Goal: Task Accomplishment & Management: Use online tool/utility

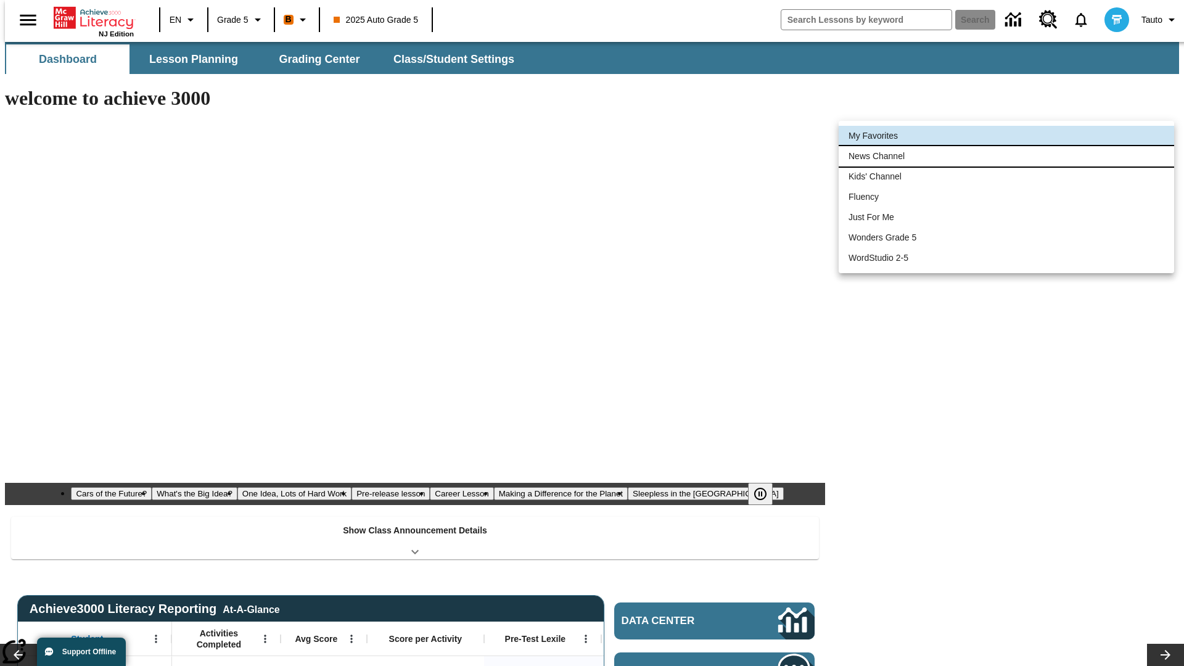
click at [1007, 156] on li "News Channel" at bounding box center [1007, 156] width 336 height 20
type input "120"
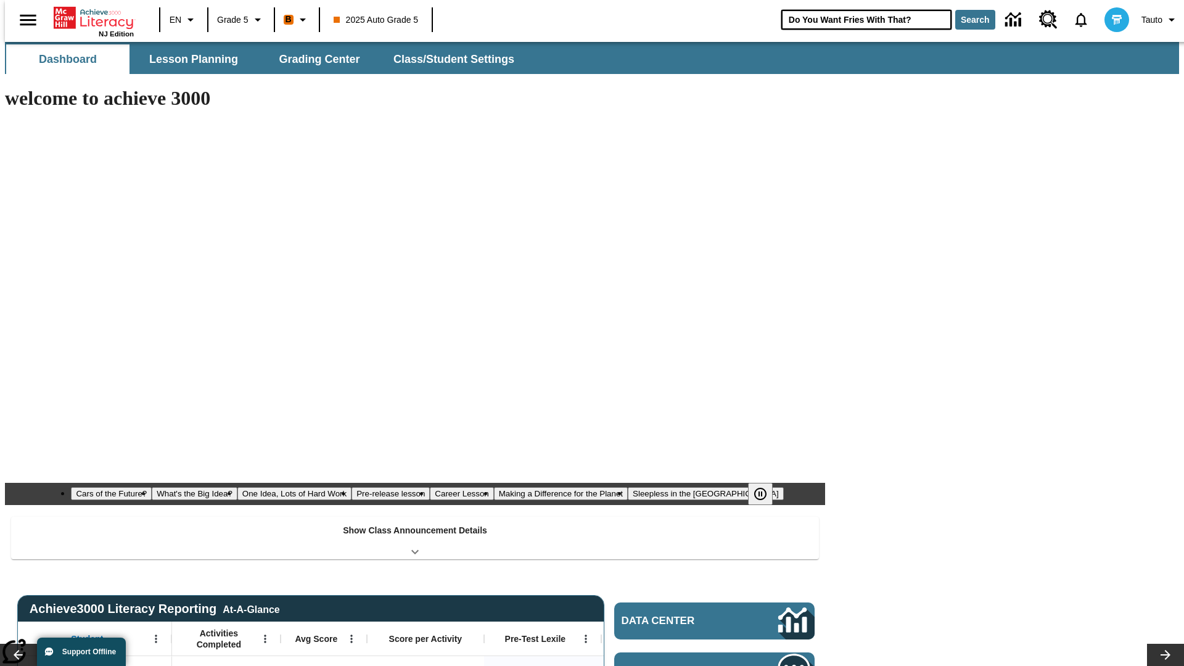
type input "Do You Want Fries With That?"
click at [968, 20] on button "Search" at bounding box center [976, 20] width 40 height 20
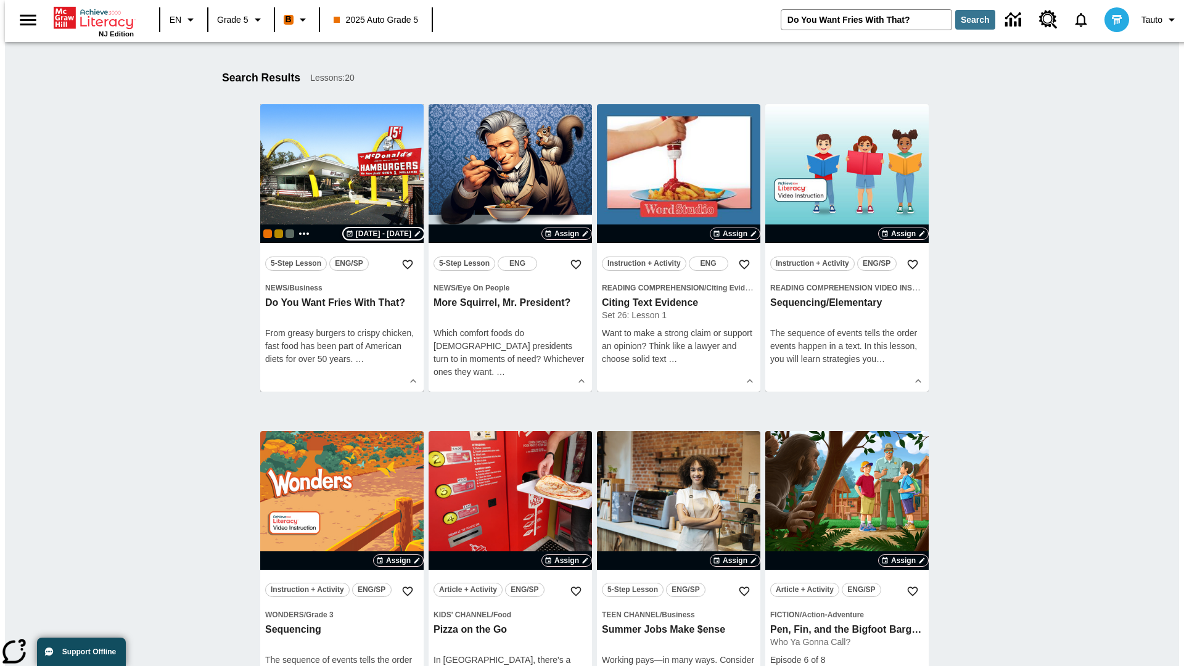
click at [384, 234] on span "[DATE] - [DATE]" at bounding box center [384, 233] width 56 height 11
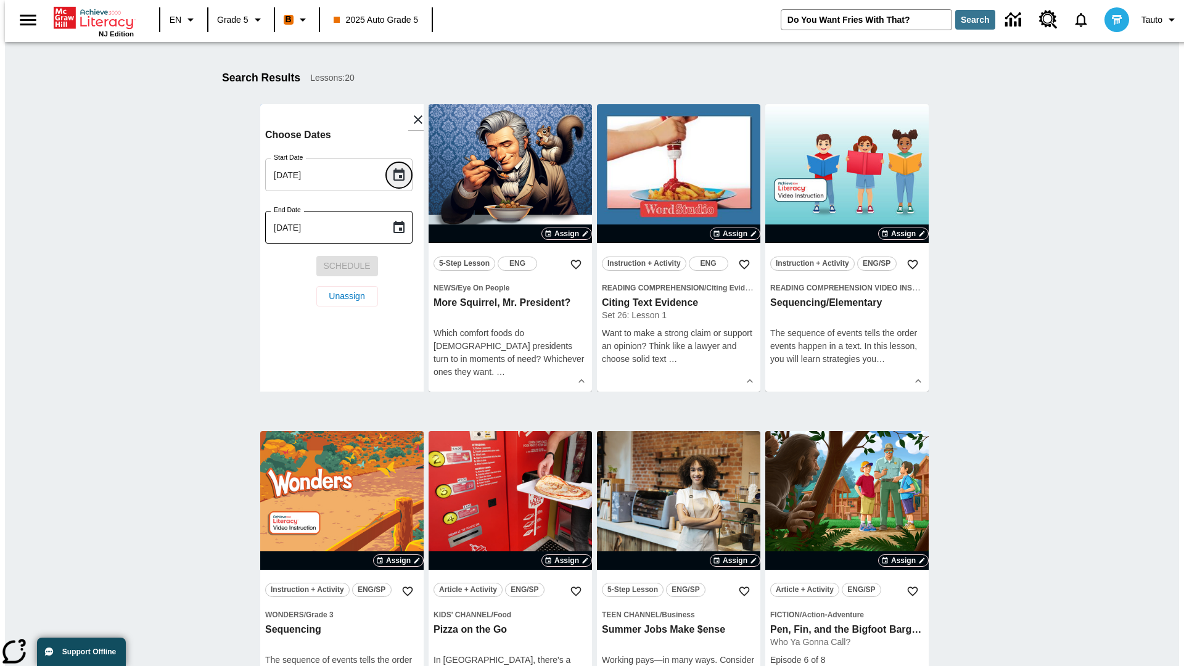
click at [403, 175] on icon "Choose date, selected date is Aug 8, 2025" at bounding box center [399, 174] width 11 height 12
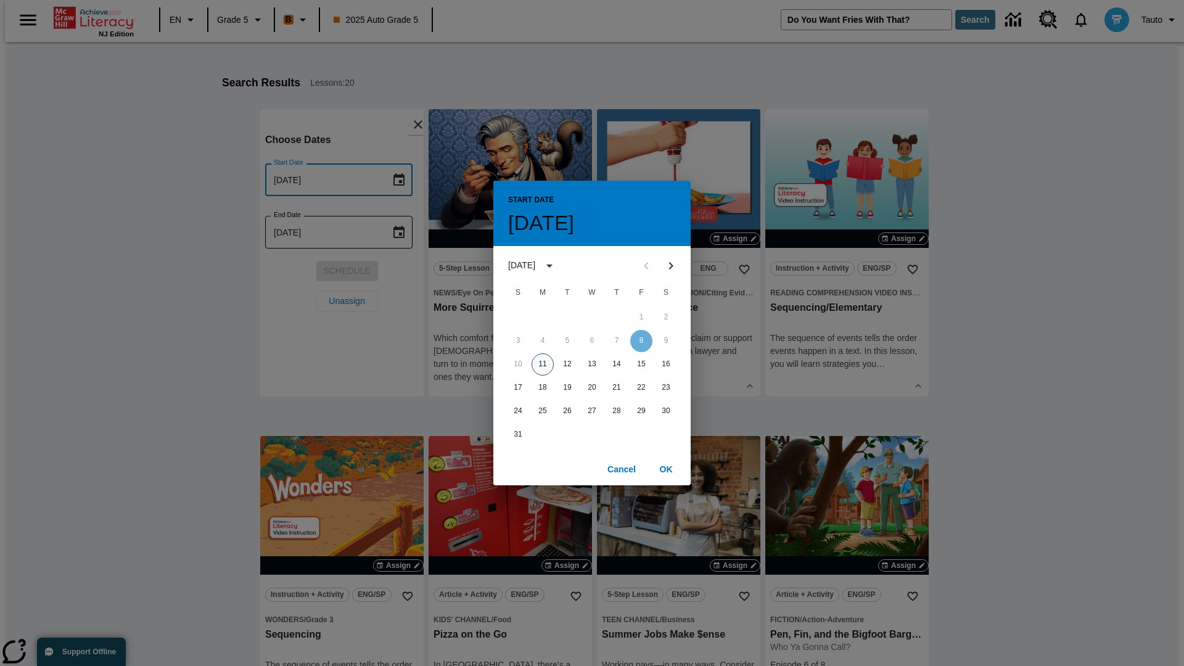
click at [543, 364] on button "11" at bounding box center [543, 364] width 22 height 22
click at [666, 469] on button "OK" at bounding box center [665, 469] width 39 height 23
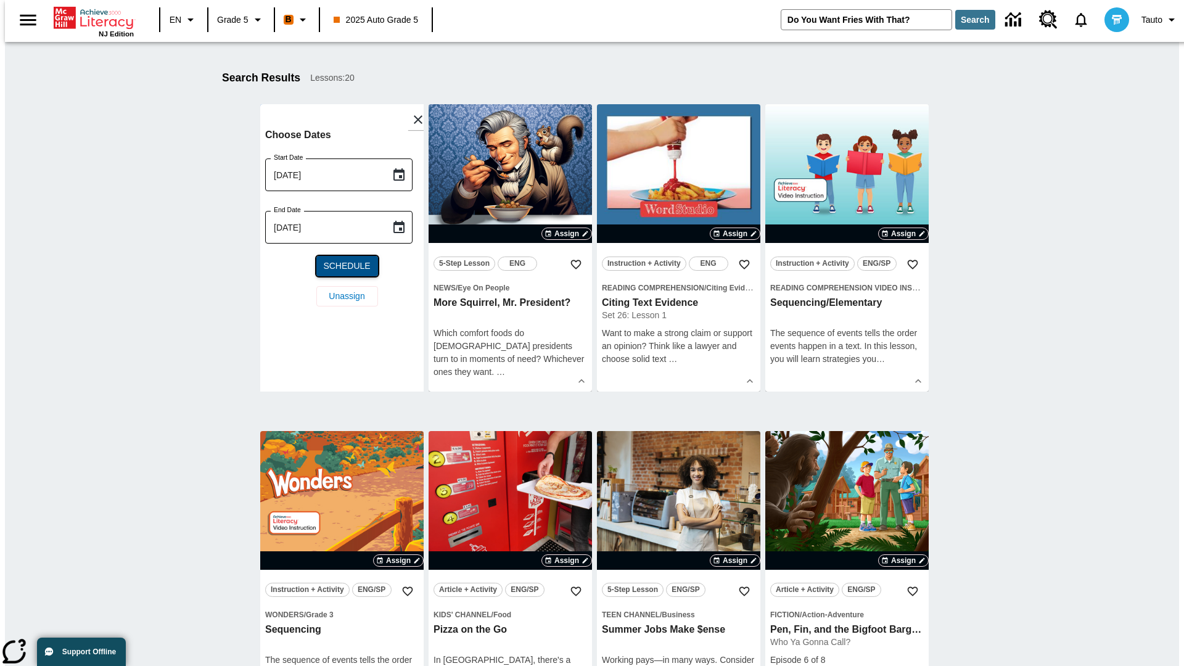
click at [342, 266] on span "Schedule" at bounding box center [346, 266] width 47 height 13
